Goal: Task Accomplishment & Management: Complete application form

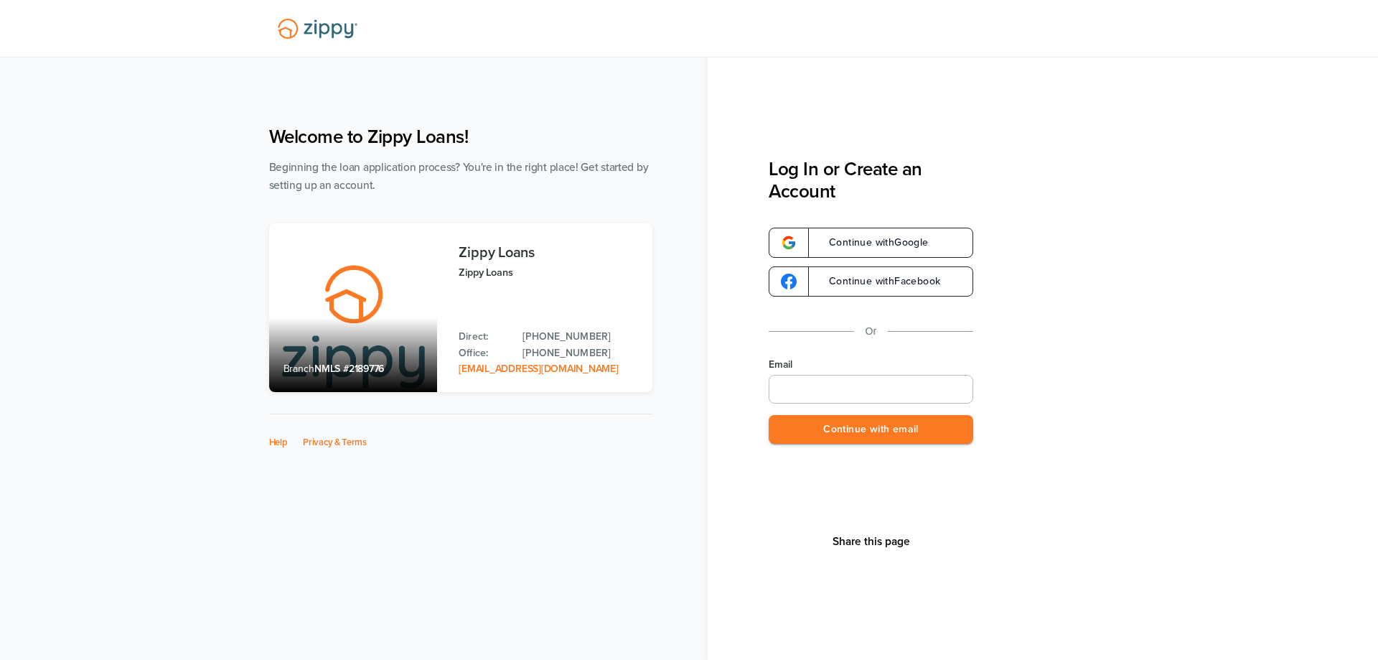
type input "**********"
click at [824, 437] on button "Continue with email" at bounding box center [871, 429] width 205 height 29
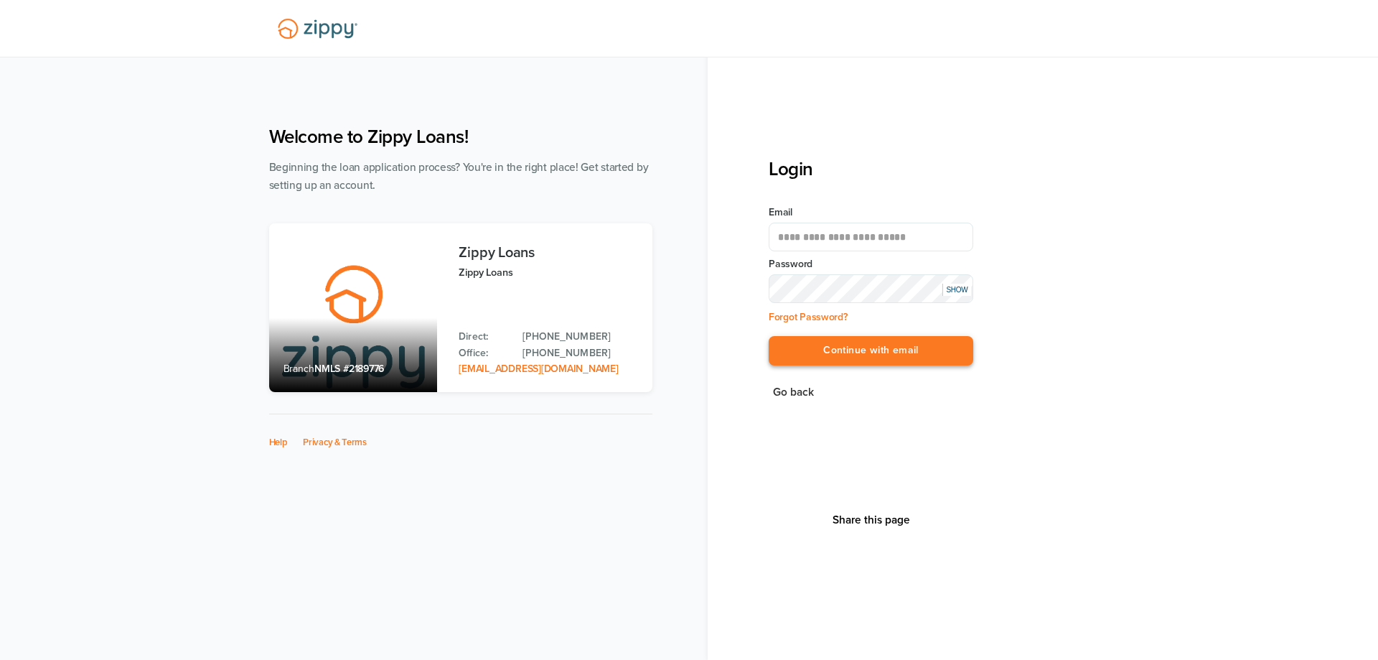
click at [882, 350] on button "Continue with email" at bounding box center [871, 350] width 205 height 29
